Goal: Information Seeking & Learning: Learn about a topic

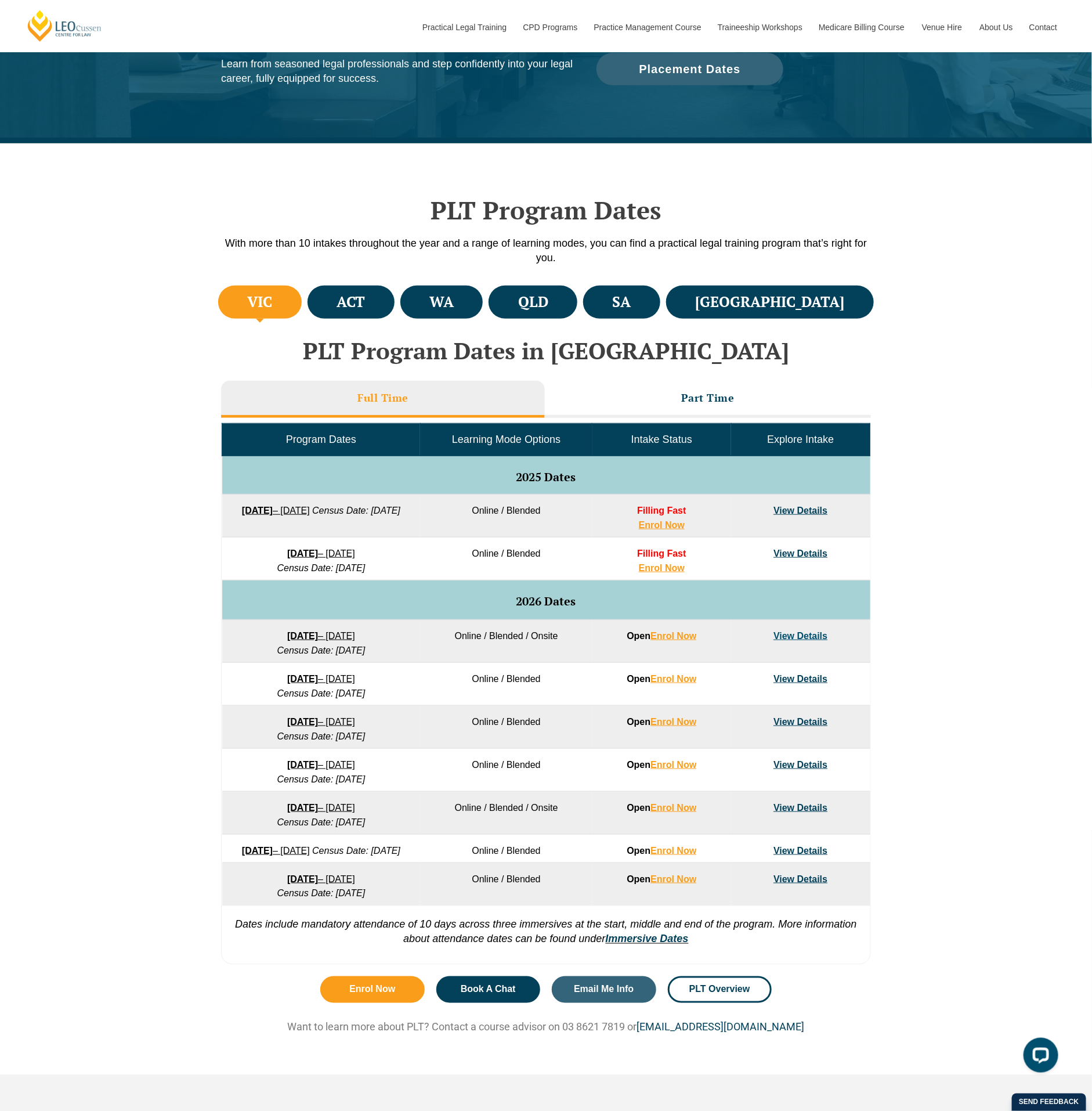
click at [381, 515] on em "Census Date: [DATE]" at bounding box center [356, 510] width 88 height 10
drag, startPoint x: 395, startPoint y: 526, endPoint x: 281, endPoint y: 528, distance: 114.0
click at [281, 528] on td "[DATE] – [DATE] Census Date: [DATE]" at bounding box center [321, 516] width 199 height 43
drag, startPoint x: 281, startPoint y: 528, endPoint x: 288, endPoint y: 571, distance: 43.6
click at [288, 571] on td "[DATE] – [DATE] Census Date: [DATE]" at bounding box center [321, 559] width 199 height 43
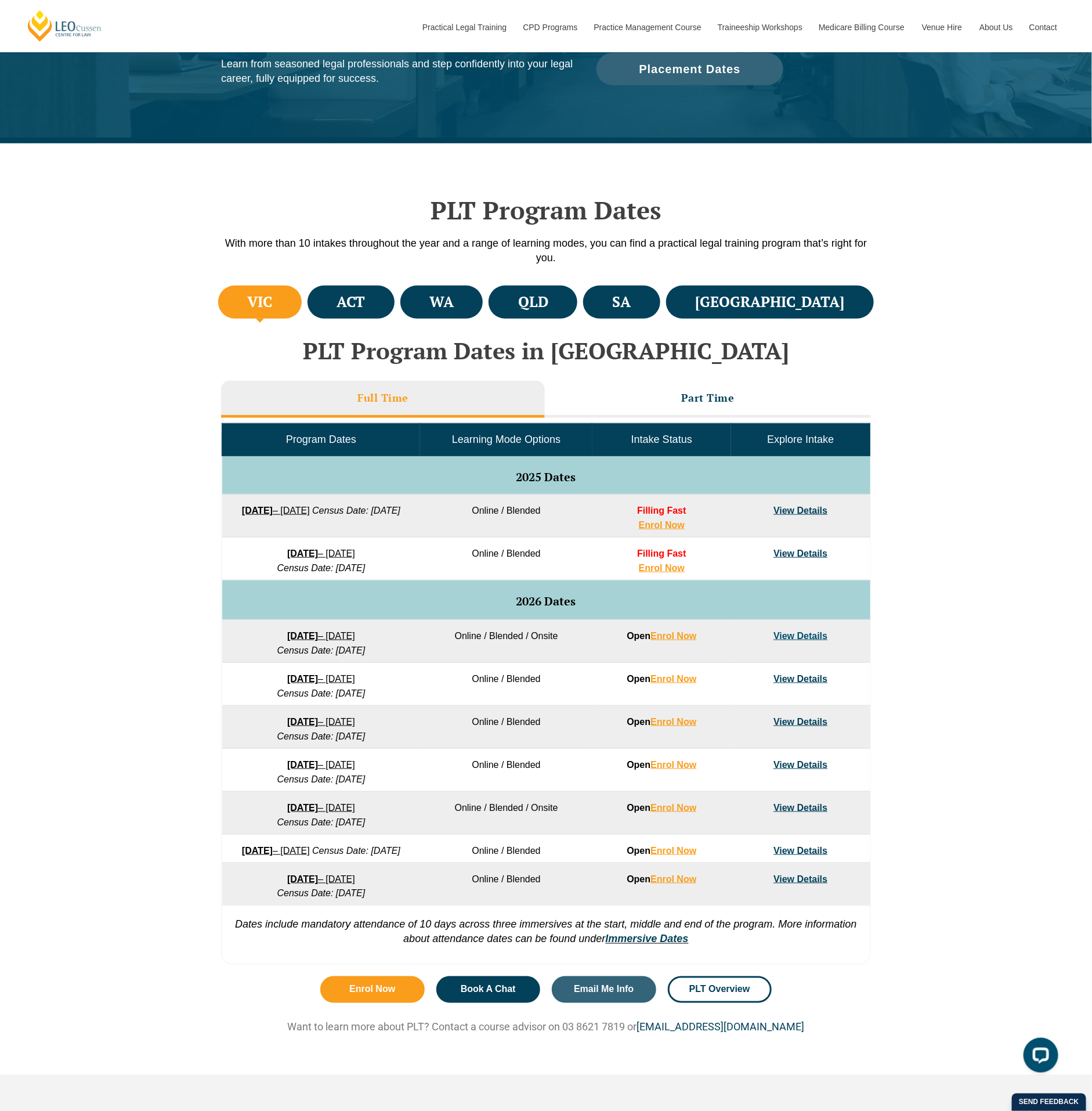
drag, startPoint x: 288, startPoint y: 571, endPoint x: 250, endPoint y: 660, distance: 96.8
click at [250, 660] on td "[DATE] – [DATE] Census Date: [DATE]" at bounding box center [321, 641] width 199 height 43
click at [681, 400] on h3 "Part Time" at bounding box center [708, 397] width 53 height 13
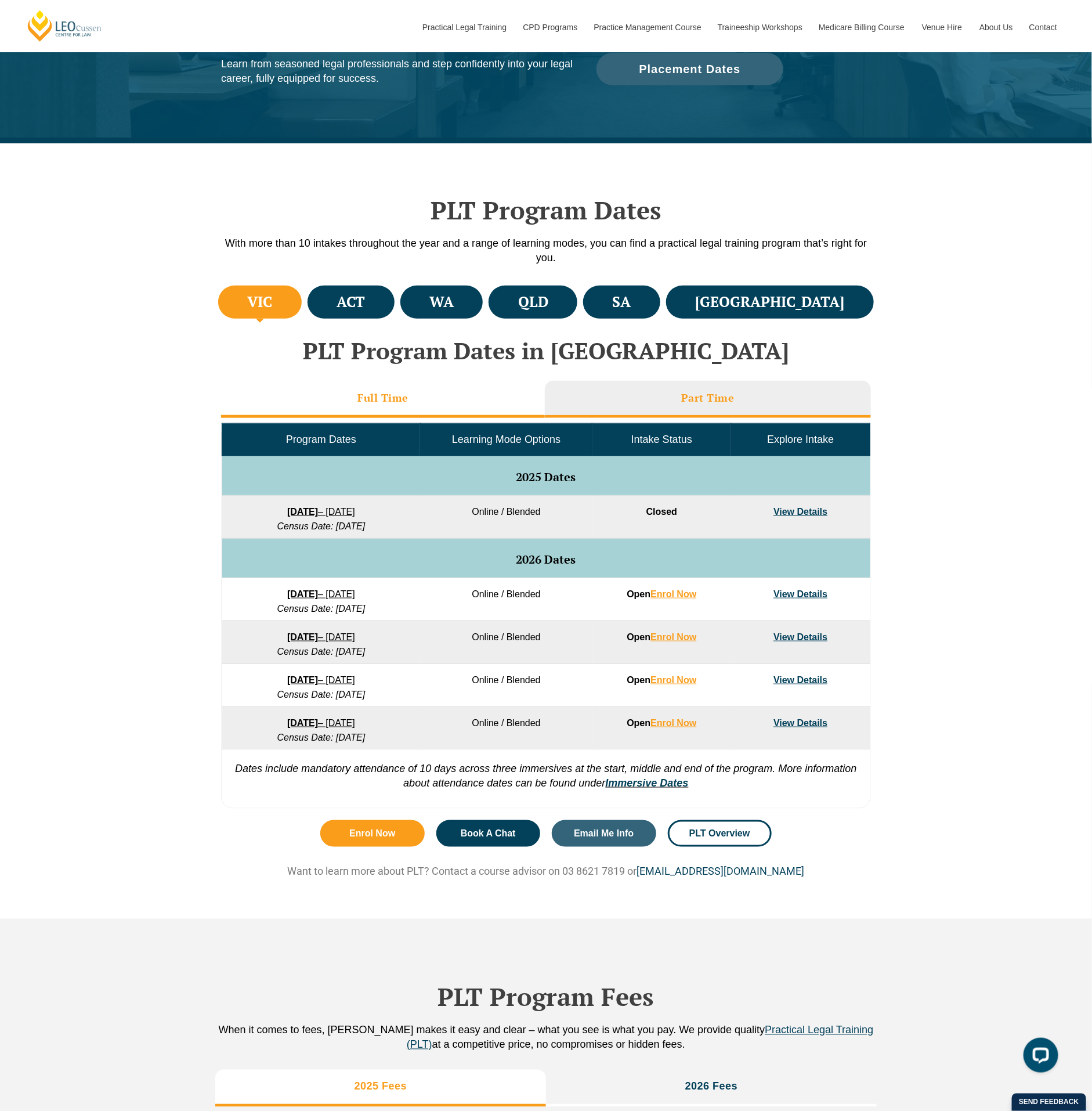
click at [428, 396] on li "Full Time" at bounding box center [383, 400] width 324 height 37
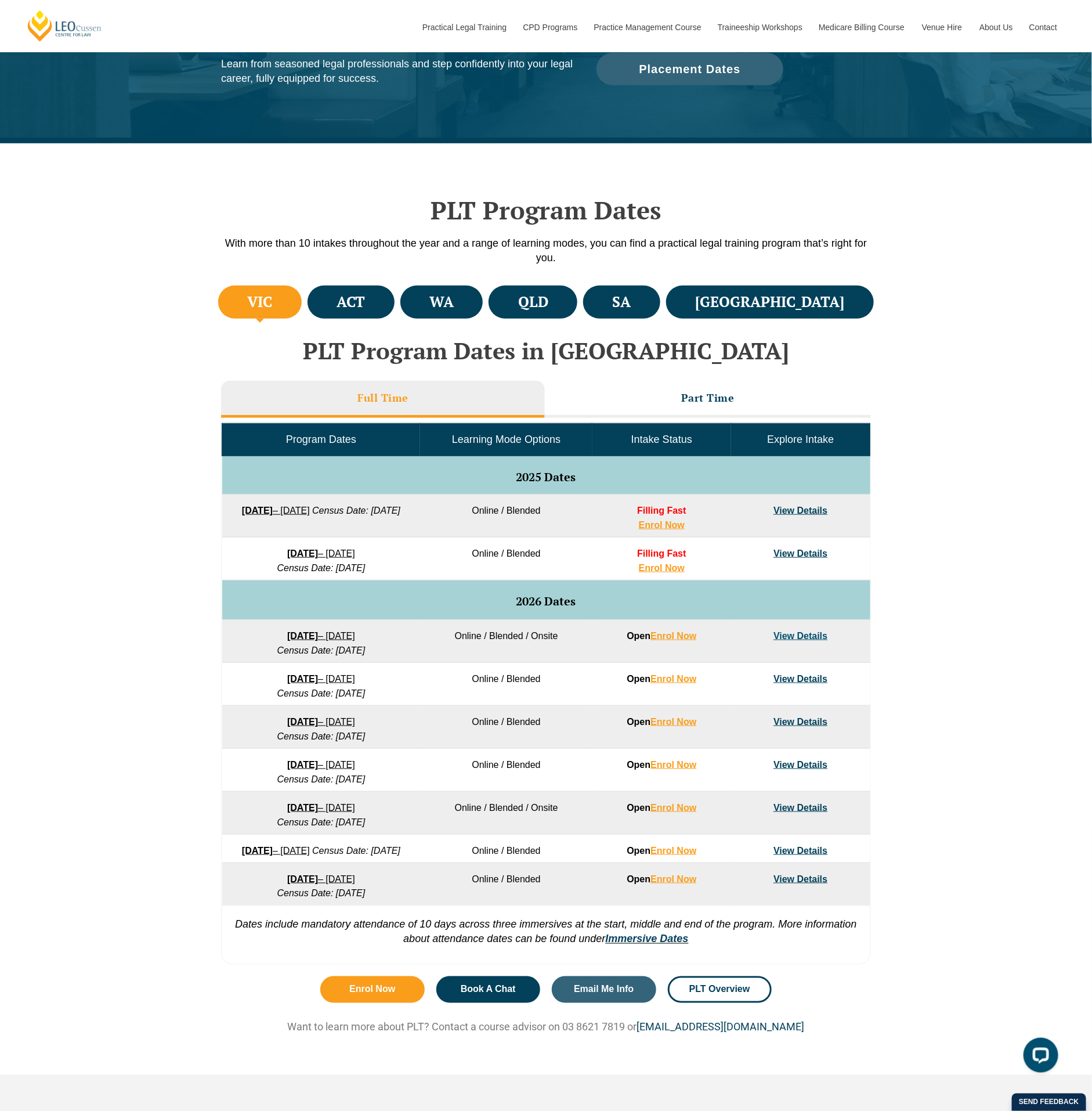
click at [996, 507] on div "VIC ACT [GEOGRAPHIC_DATA] [GEOGRAPHIC_DATA] SA [GEOGRAPHIC_DATA] PLT Program Da…" at bounding box center [546, 626] width 1092 height 687
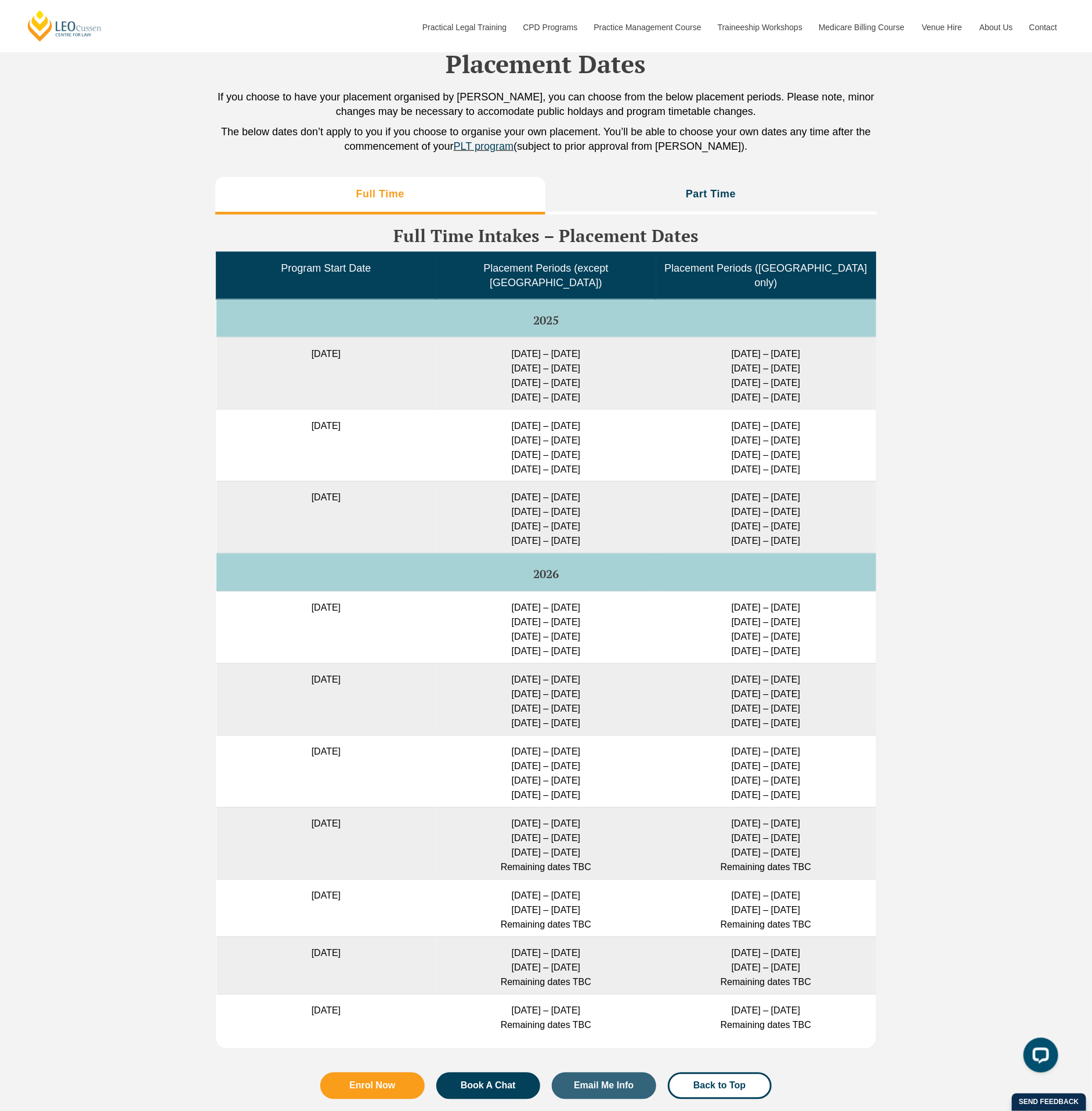
scroll to position [2844, 0]
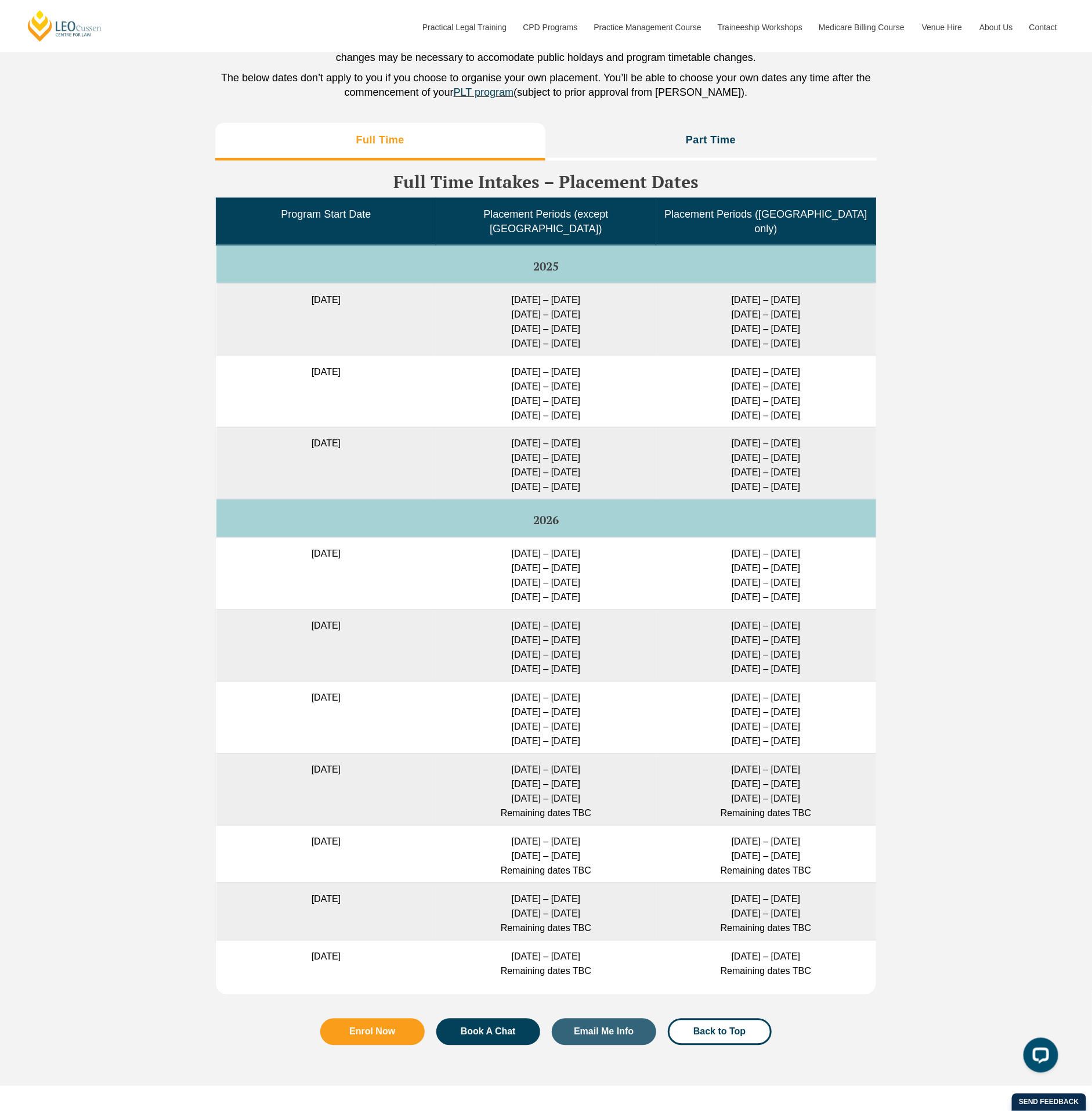
drag, startPoint x: 507, startPoint y: 290, endPoint x: 602, endPoint y: 293, distance: 95.0
click at [602, 293] on td "[DATE] – [DATE] [DATE] – [DATE] [DATE] – [DATE] [DATE] – [DATE]" at bounding box center [546, 319] width 220 height 72
drag, startPoint x: 602, startPoint y: 293, endPoint x: 540, endPoint y: 294, distance: 62.0
click at [540, 294] on td "[DATE] – [DATE] [DATE] – [DATE] [DATE] – [DATE] [DATE] – [DATE]" at bounding box center [546, 319] width 220 height 72
drag, startPoint x: 500, startPoint y: 295, endPoint x: 590, endPoint y: 295, distance: 90.0
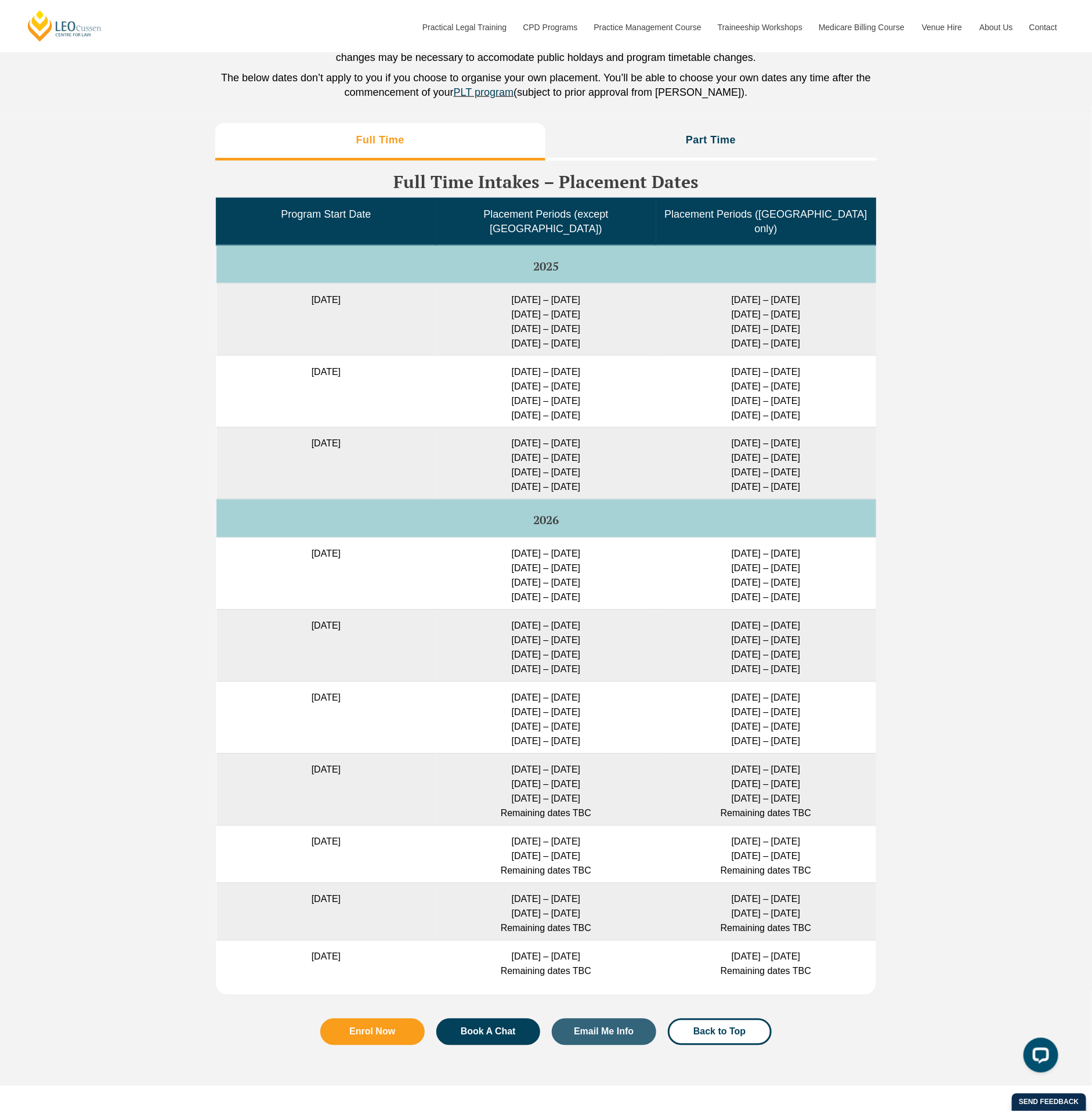
click at [590, 295] on td "[DATE] – [DATE] [DATE] – [DATE] [DATE] – [DATE] [DATE] – [DATE]" at bounding box center [546, 319] width 220 height 72
click at [636, 139] on li "Part Time" at bounding box center [711, 142] width 332 height 37
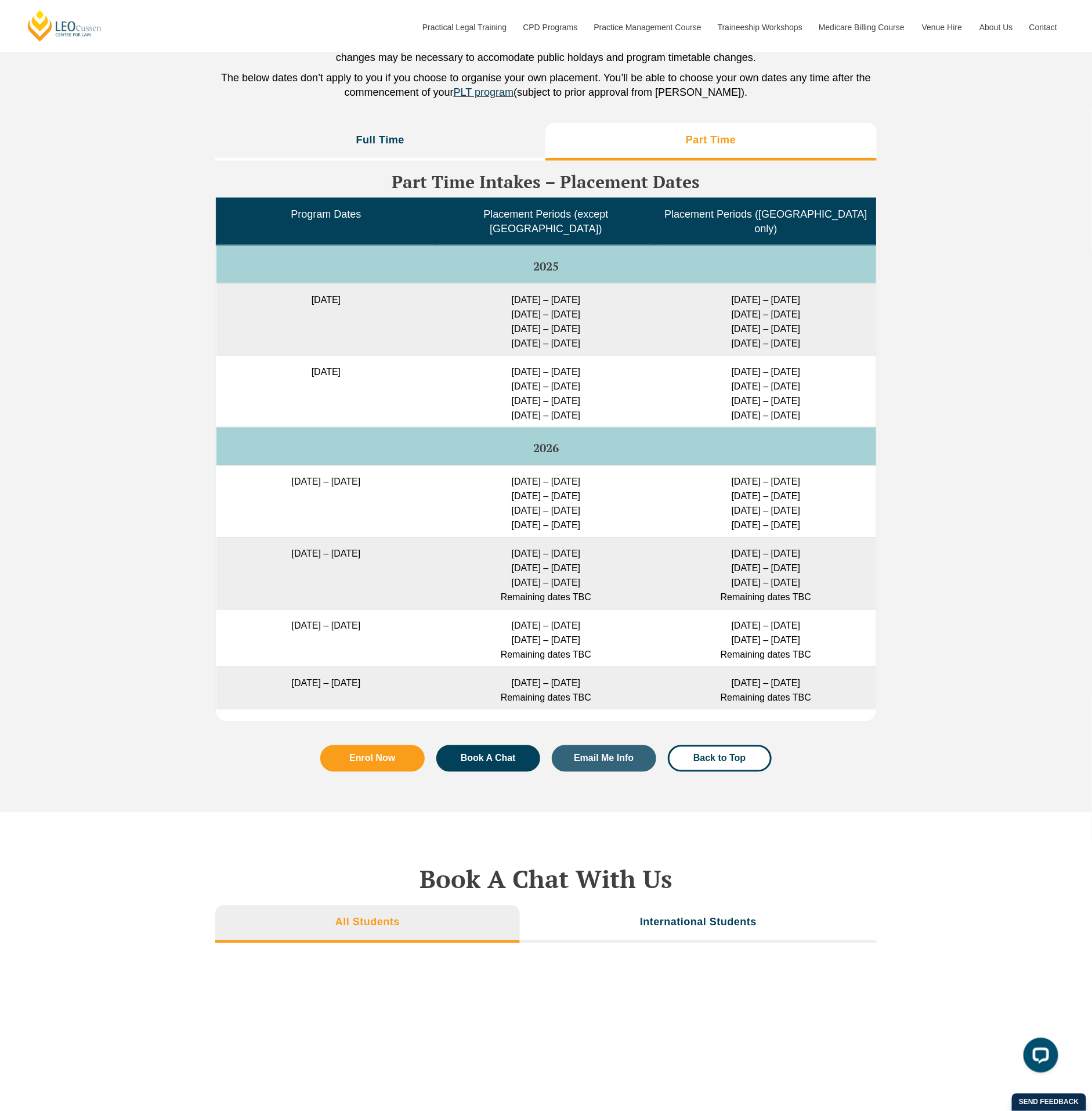
drag, startPoint x: 594, startPoint y: 298, endPoint x: 498, endPoint y: 293, distance: 96.1
click at [498, 293] on td "[DATE] – [DATE] [DATE] – [DATE] [DATE] – [DATE] [DATE] – [DATE]" at bounding box center [546, 319] width 220 height 72
click at [453, 150] on li "Full Time" at bounding box center [380, 142] width 330 height 37
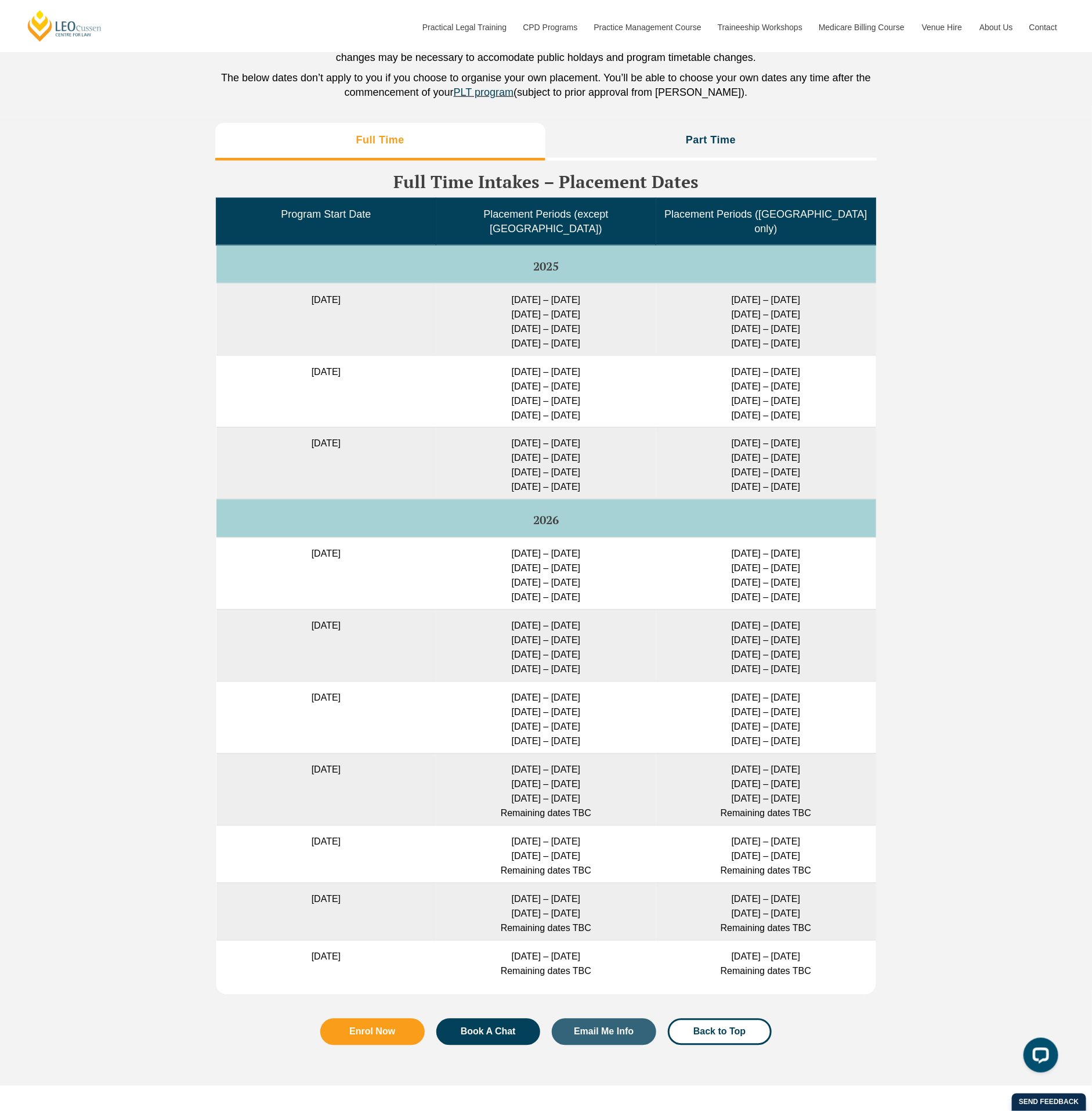
drag, startPoint x: 493, startPoint y: 297, endPoint x: 622, endPoint y: 298, distance: 129.0
click at [622, 298] on td "[DATE] – [DATE] [DATE] – [DATE] [DATE] – [DATE] [DATE] – [DATE]" at bounding box center [546, 319] width 220 height 72
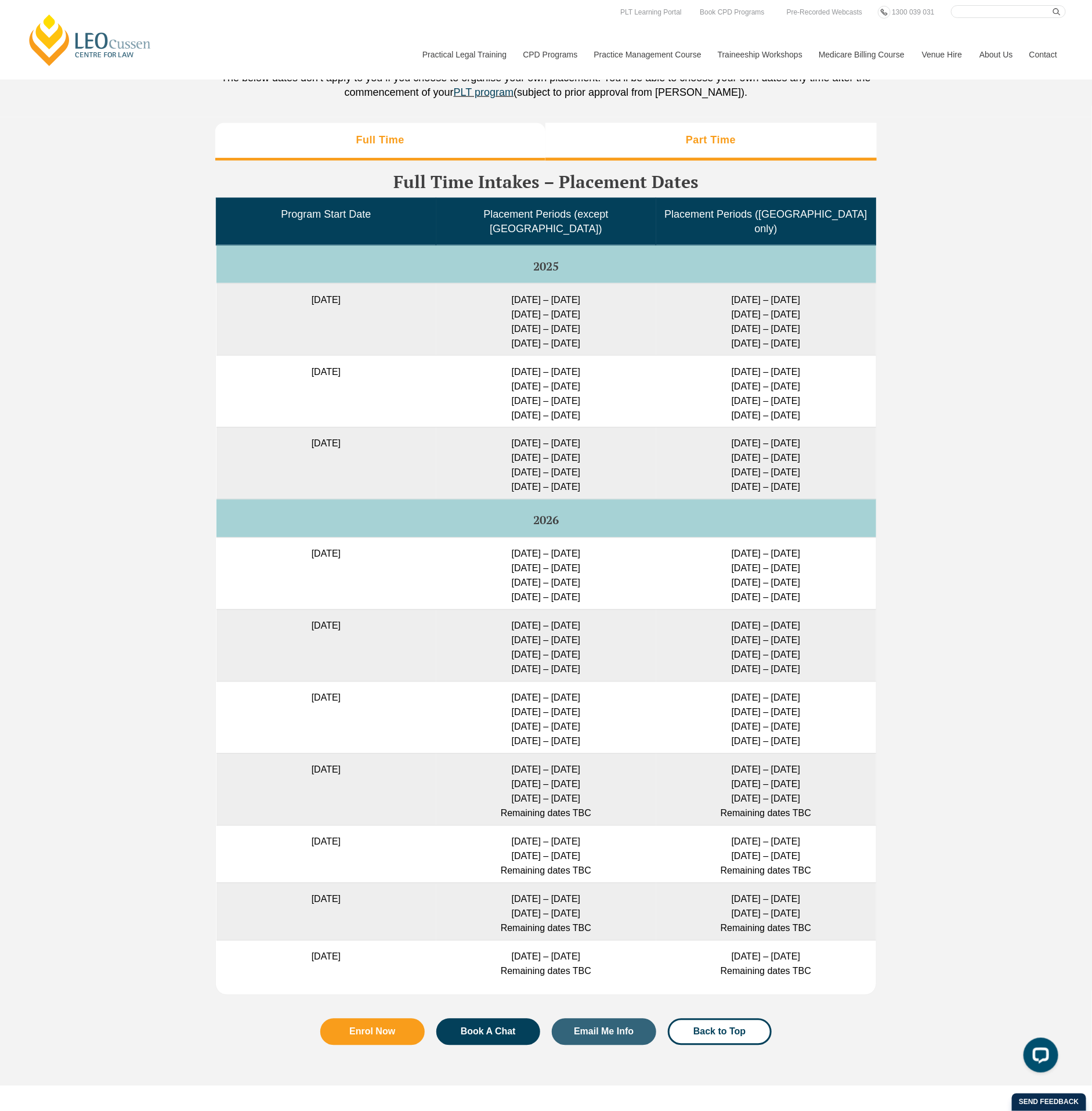
click at [713, 147] on h3 "Part Time" at bounding box center [710, 139] width 50 height 13
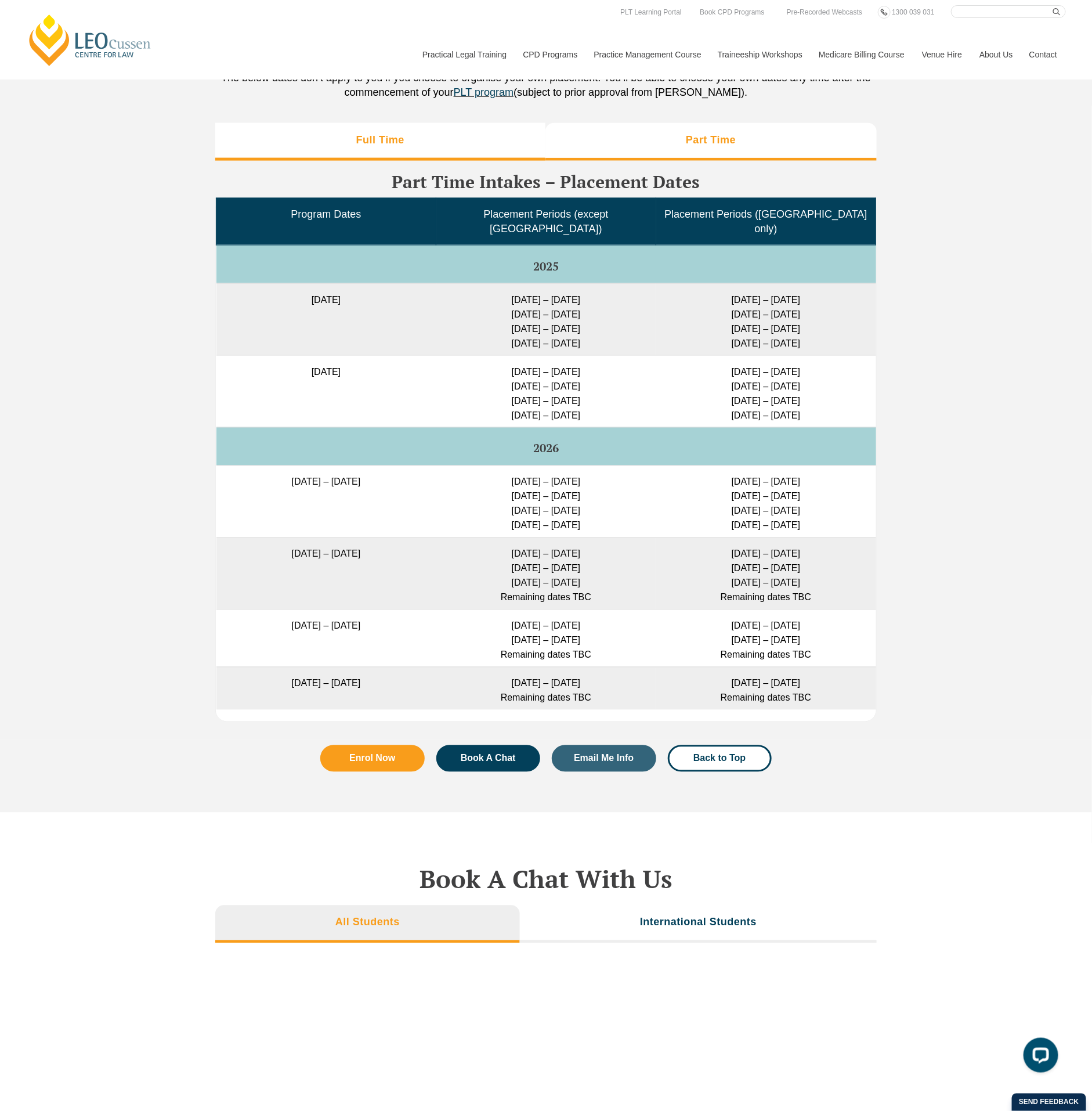
click at [382, 147] on h3 "Full Time" at bounding box center [380, 139] width 48 height 13
